Goal: Information Seeking & Learning: Understand process/instructions

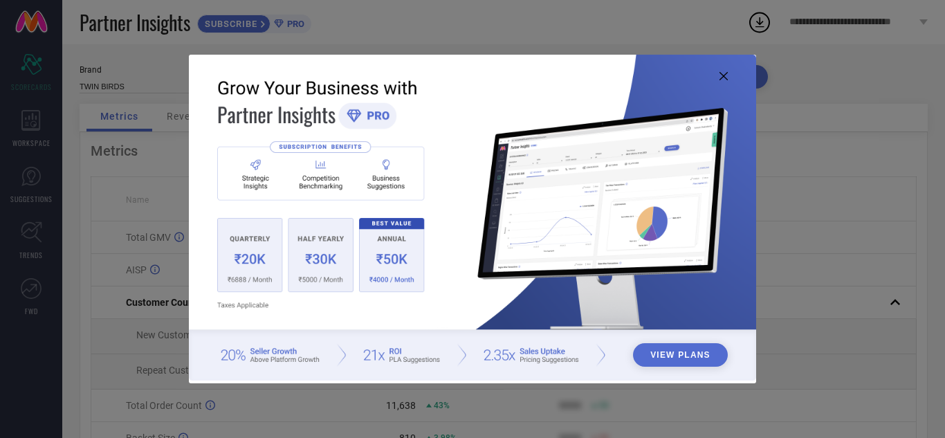
click at [722, 77] on icon at bounding box center [723, 76] width 8 height 8
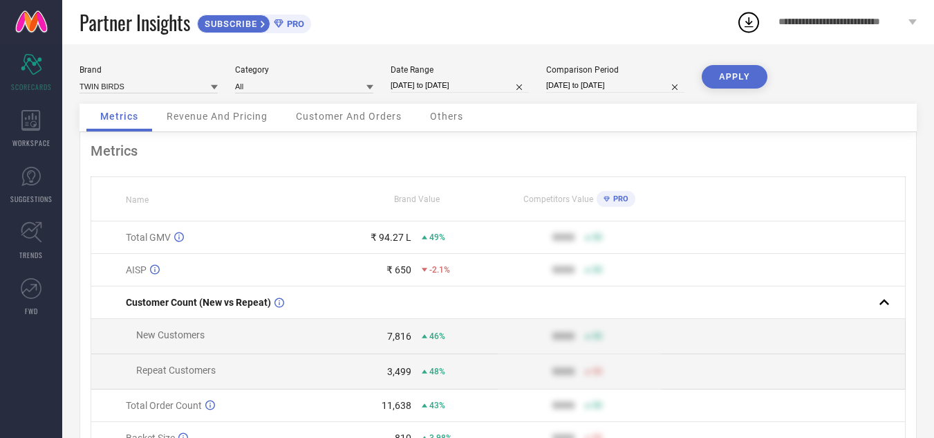
click at [230, 109] on div "Revenue And Pricing" at bounding box center [217, 118] width 129 height 28
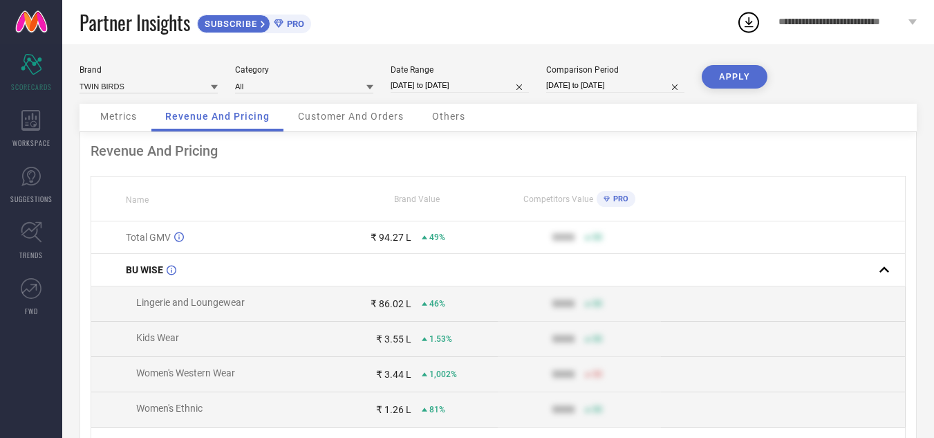
click at [310, 113] on span "Customer And Orders" at bounding box center [351, 116] width 106 height 11
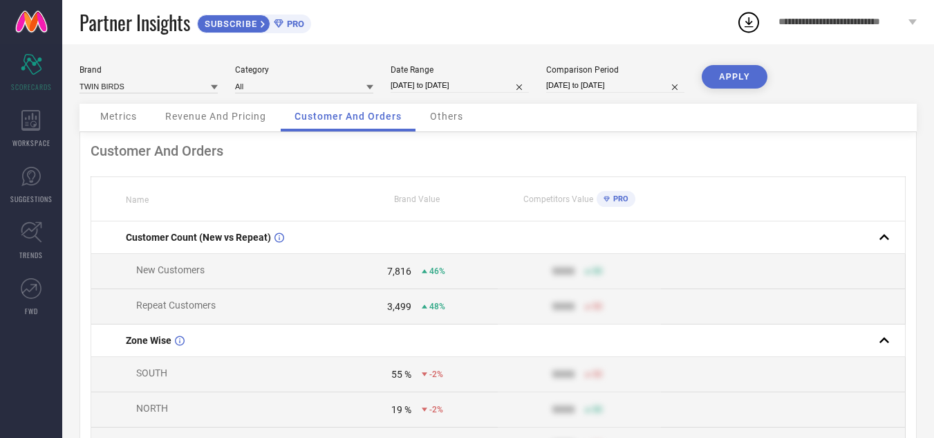
click at [459, 116] on span "Others" at bounding box center [446, 116] width 33 height 11
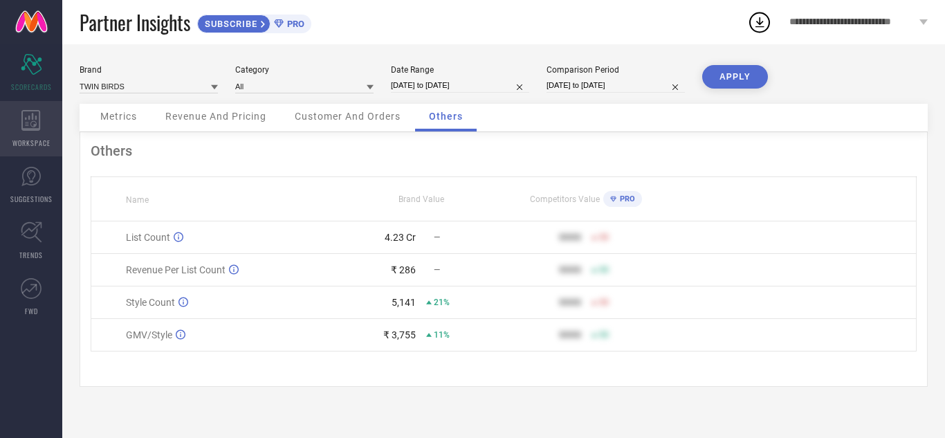
click at [50, 110] on div "WORKSPACE" at bounding box center [31, 128] width 62 height 55
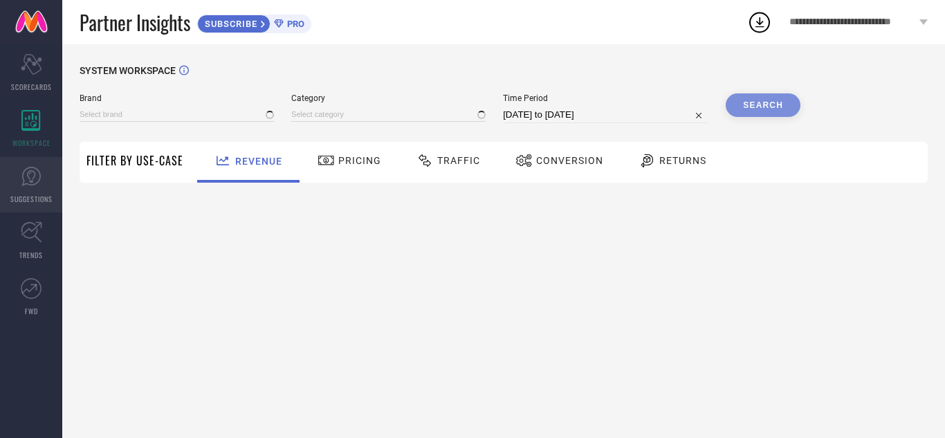
type input "TWIN BIRDS"
type input "All"
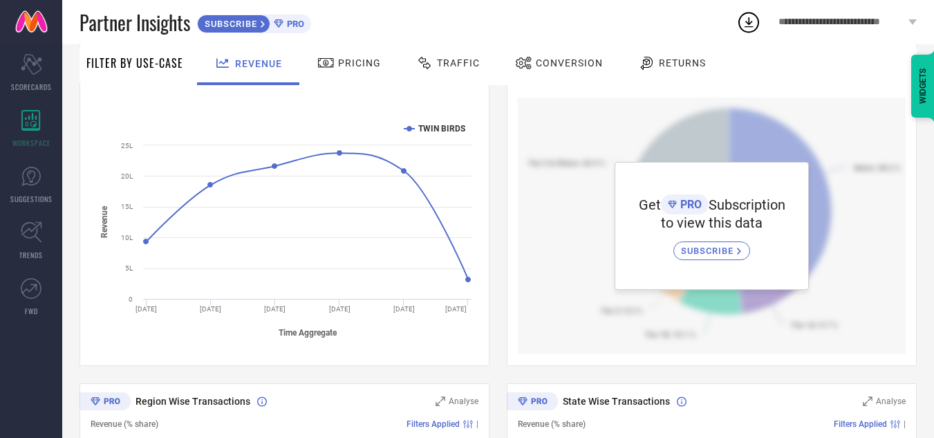
scroll to position [207, 0]
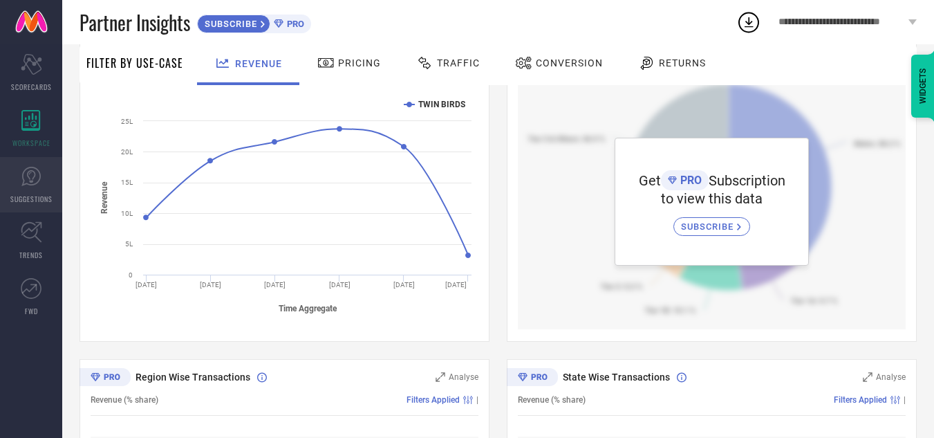
click at [26, 186] on icon at bounding box center [31, 176] width 21 height 21
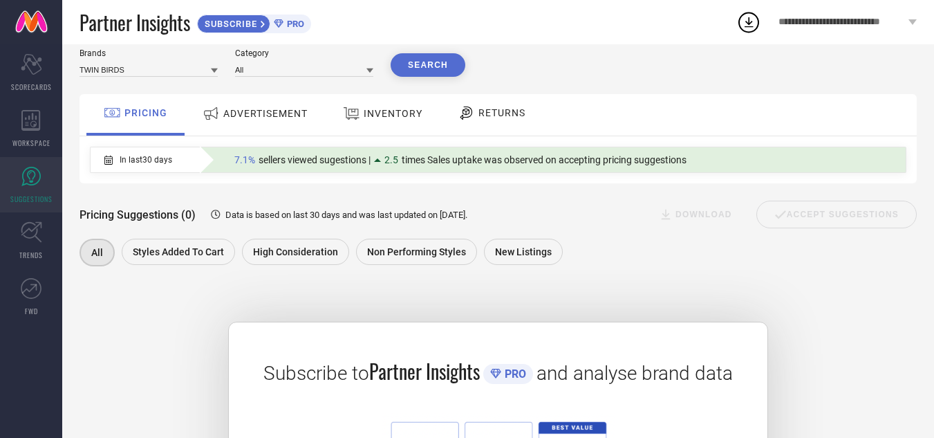
scroll to position [69, 0]
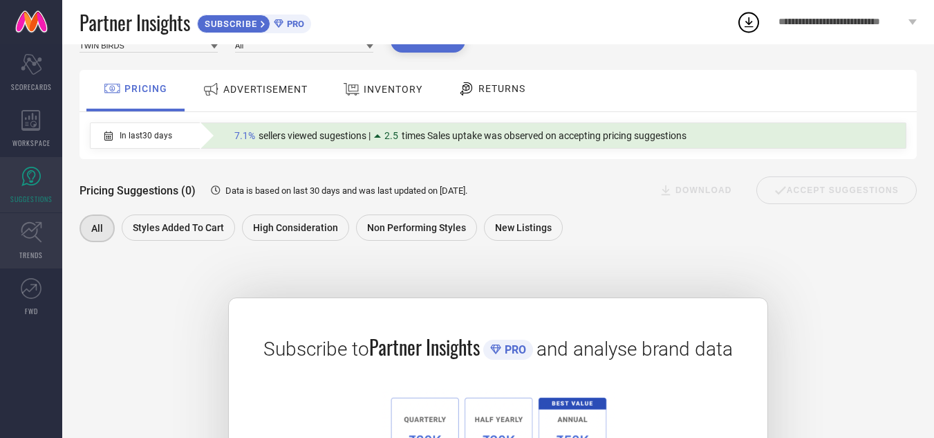
click at [57, 232] on link "TRENDS" at bounding box center [31, 240] width 62 height 55
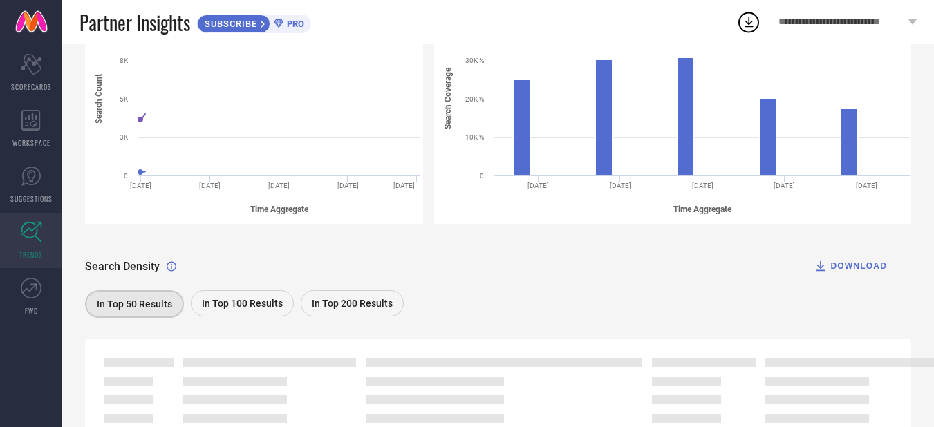
scroll to position [277, 0]
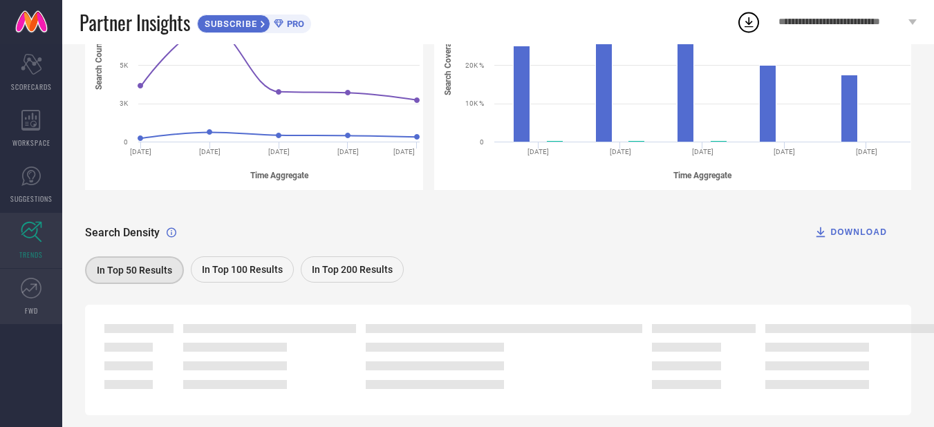
click at [29, 302] on link "FWD" at bounding box center [31, 296] width 62 height 55
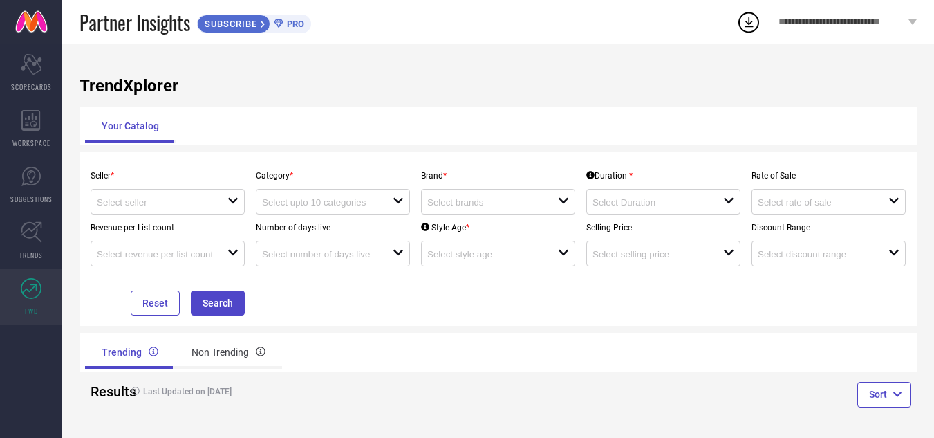
click at [24, 40] on link at bounding box center [31, 22] width 62 height 44
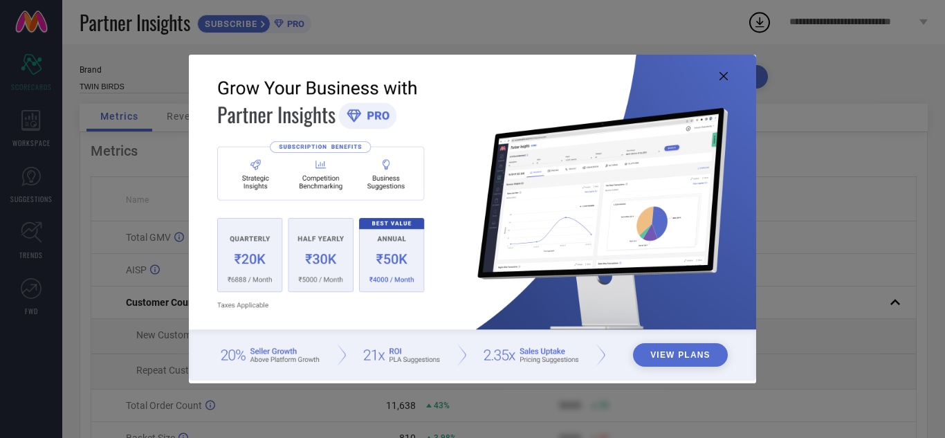
click at [723, 73] on icon at bounding box center [723, 76] width 8 height 8
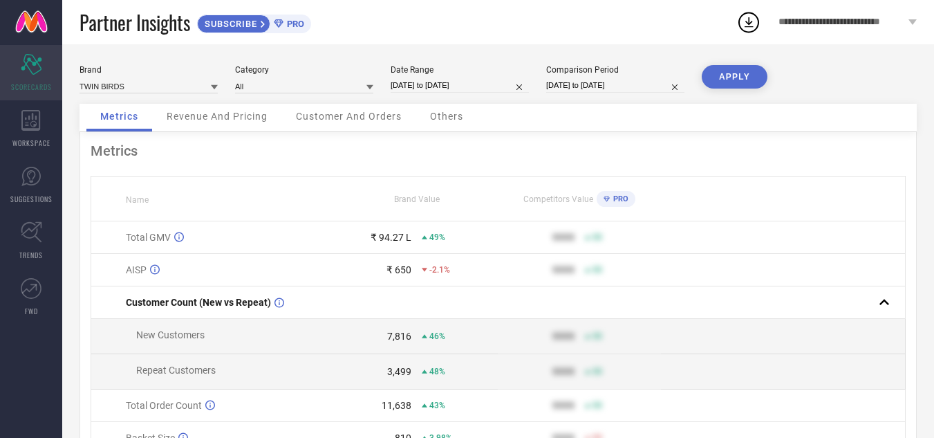
click at [39, 74] on icon "Scorecard" at bounding box center [31, 64] width 21 height 21
click at [33, 108] on div "WORKSPACE" at bounding box center [31, 128] width 62 height 55
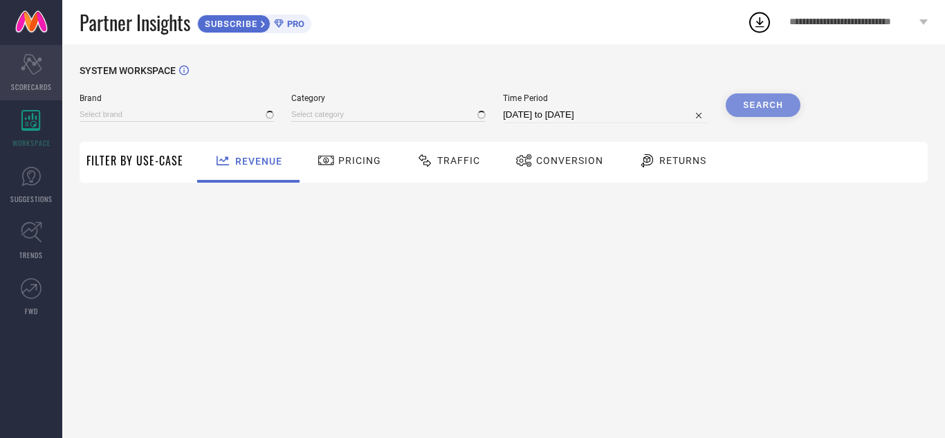
type input "TWIN BIRDS"
type input "All"
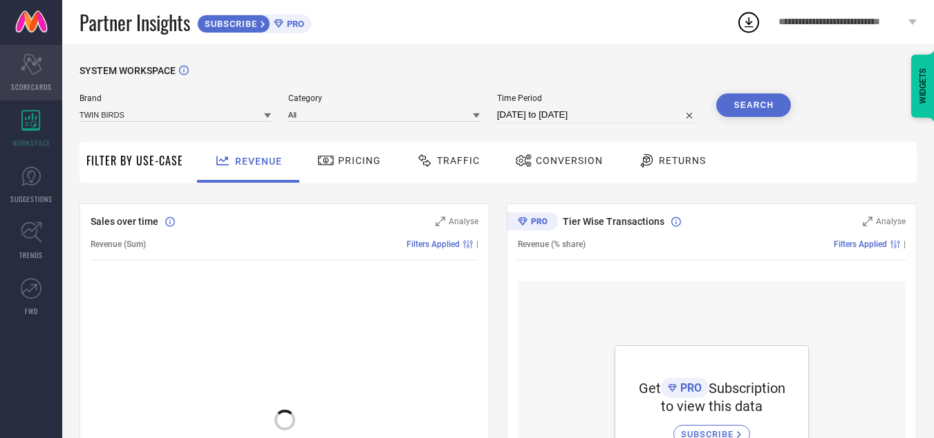
click at [45, 74] on div "Scorecard SCORECARDS" at bounding box center [31, 72] width 62 height 55
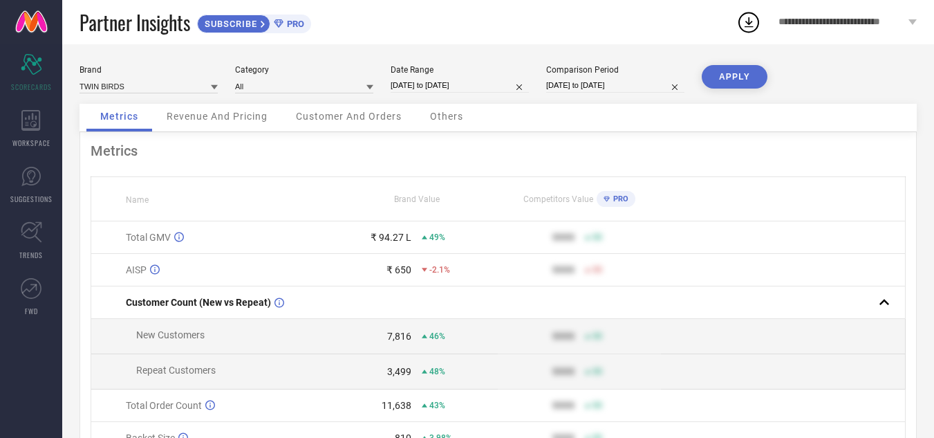
click at [37, 28] on link at bounding box center [31, 22] width 62 height 44
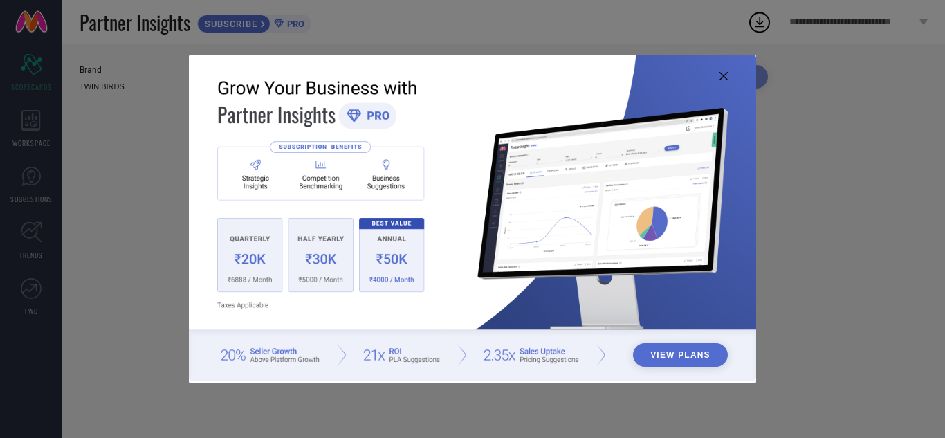
type input "All"
click at [713, 77] on img at bounding box center [472, 218] width 567 height 326
click at [722, 76] on icon at bounding box center [723, 76] width 8 height 8
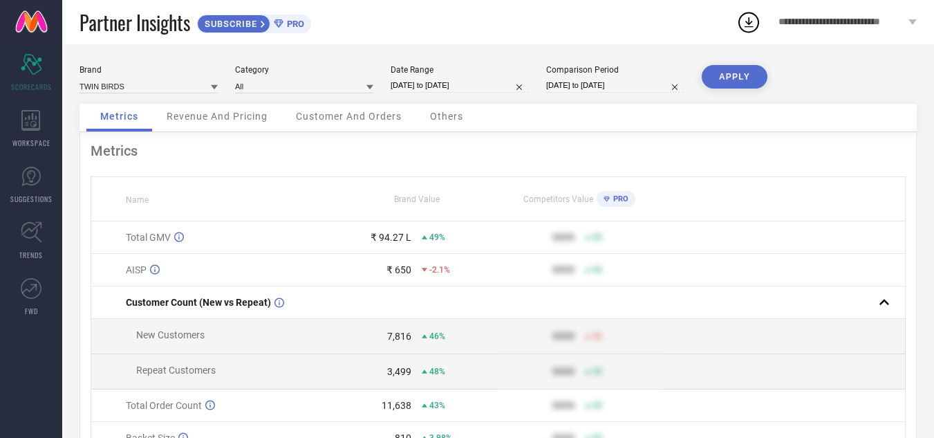
click at [835, 30] on div "**********" at bounding box center [847, 22] width 173 height 44
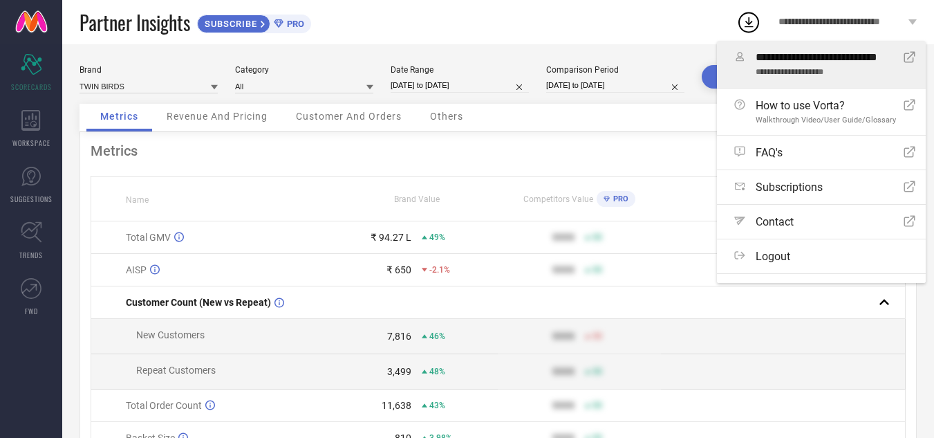
click at [824, 52] on span "**********" at bounding box center [825, 57] width 138 height 13
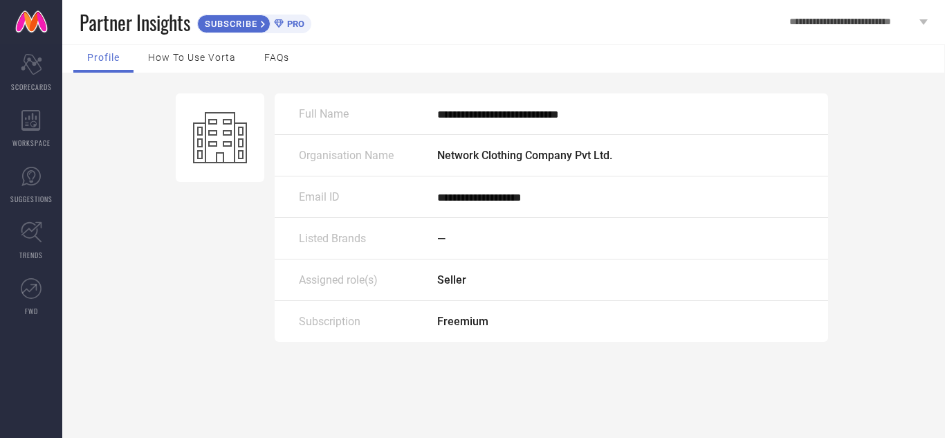
click at [210, 61] on span "How to use Vorta" at bounding box center [192, 57] width 88 height 11
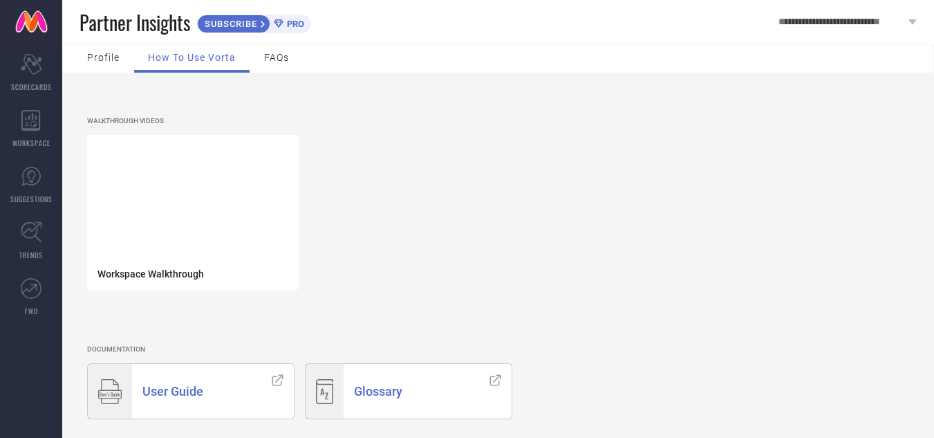
scroll to position [6, 0]
click at [271, 57] on span "FAQs" at bounding box center [276, 55] width 25 height 11
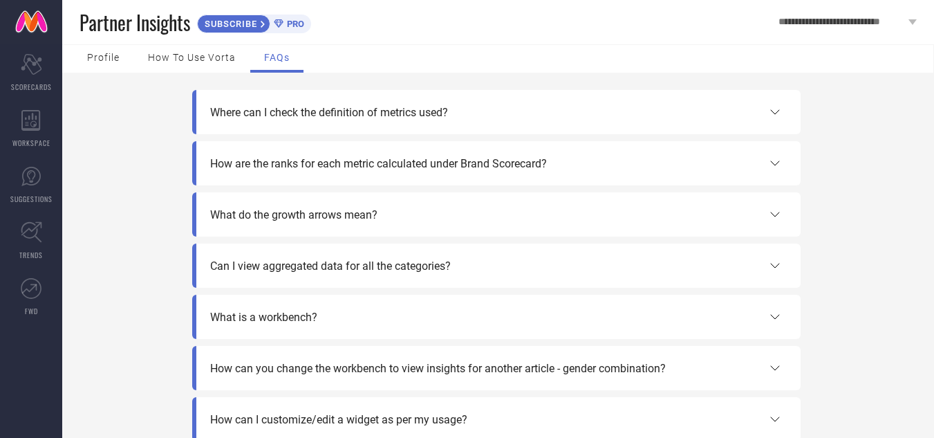
click at [113, 62] on span "Profile" at bounding box center [103, 57] width 33 height 11
